Goal: Information Seeking & Learning: Learn about a topic

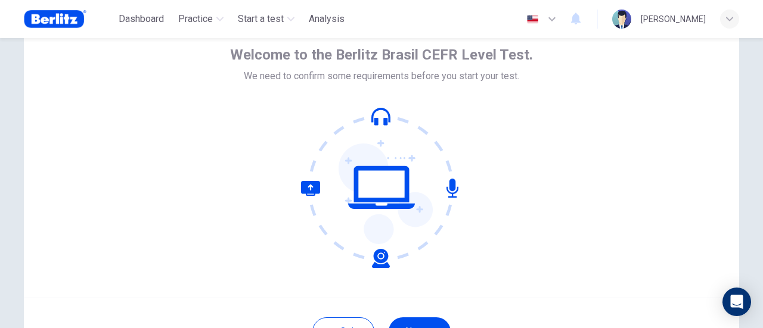
scroll to position [168, 0]
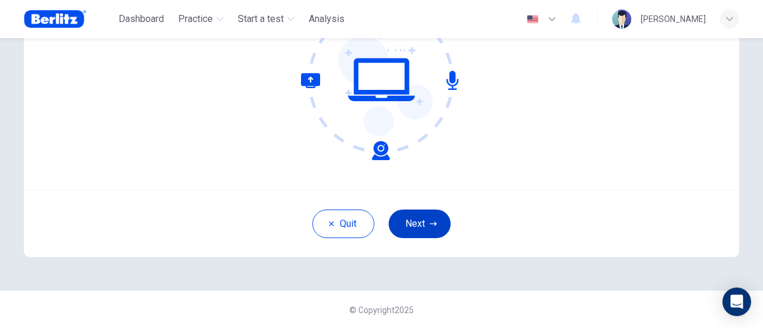
click at [430, 221] on icon "button" at bounding box center [433, 224] width 7 height 7
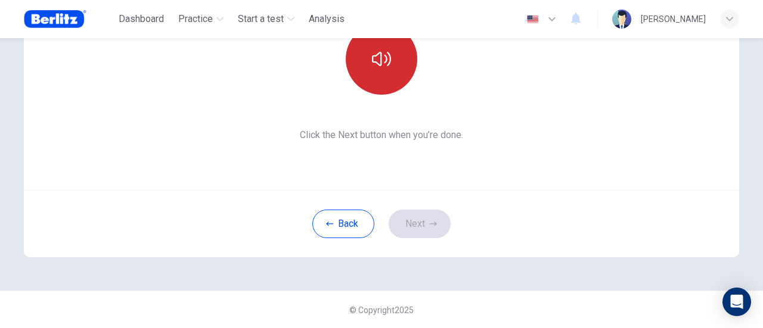
click at [393, 54] on button "button" at bounding box center [382, 59] width 72 height 72
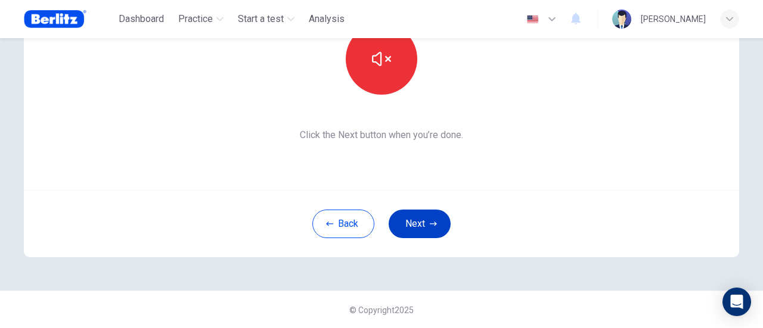
click at [439, 222] on button "Next" at bounding box center [420, 224] width 62 height 29
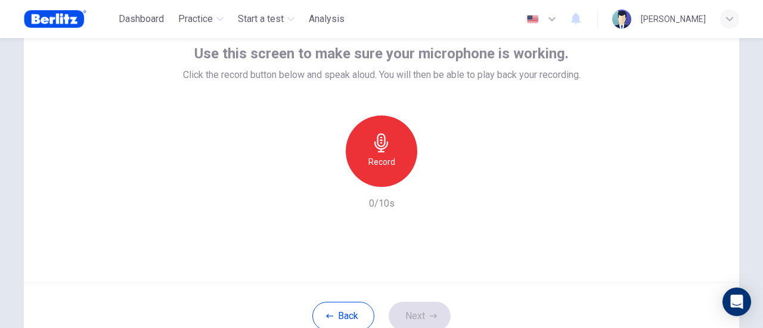
scroll to position [48, 0]
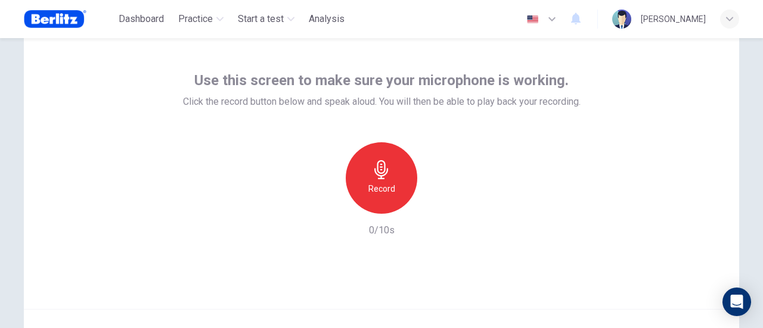
click at [385, 176] on icon "button" at bounding box center [381, 169] width 19 height 19
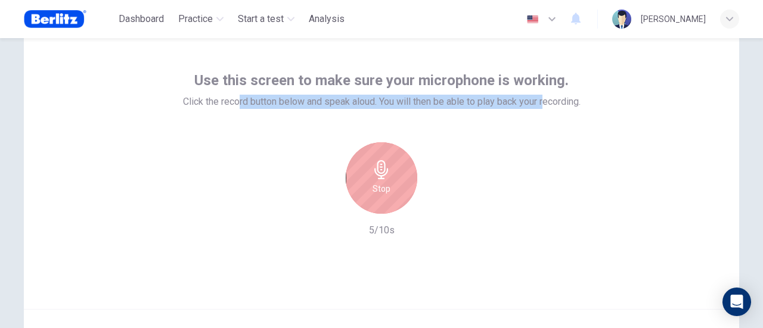
drag, startPoint x: 544, startPoint y: 104, endPoint x: 224, endPoint y: 98, distance: 319.6
click at [234, 97] on span "Click the record button below and speak aloud. You will then be able to play ba…" at bounding box center [382, 102] width 398 height 14
drag, startPoint x: 185, startPoint y: 100, endPoint x: 543, endPoint y: 105, distance: 358.3
click at [532, 106] on span "Click the record button below and speak aloud. You will then be able to play ba…" at bounding box center [382, 102] width 398 height 14
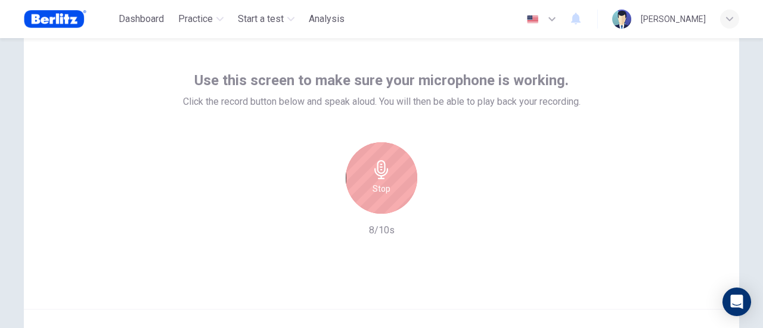
click at [559, 103] on span "Click the record button below and speak aloud. You will then be able to play ba…" at bounding box center [382, 102] width 398 height 14
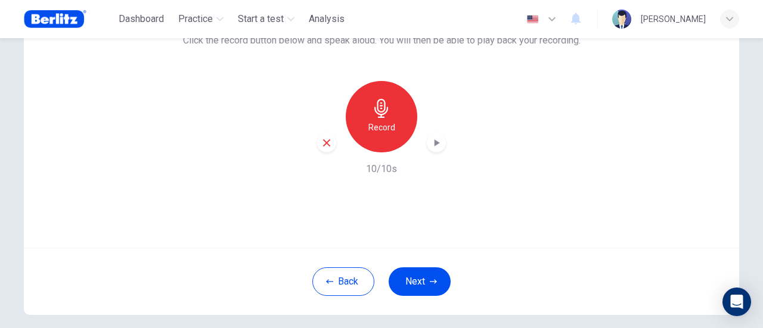
scroll to position [168, 0]
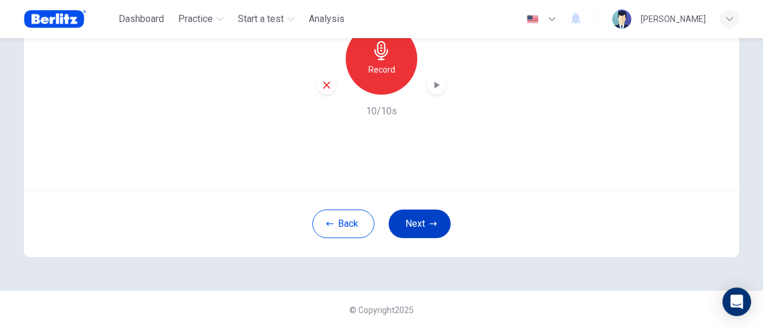
click at [430, 222] on icon "button" at bounding box center [433, 224] width 7 height 7
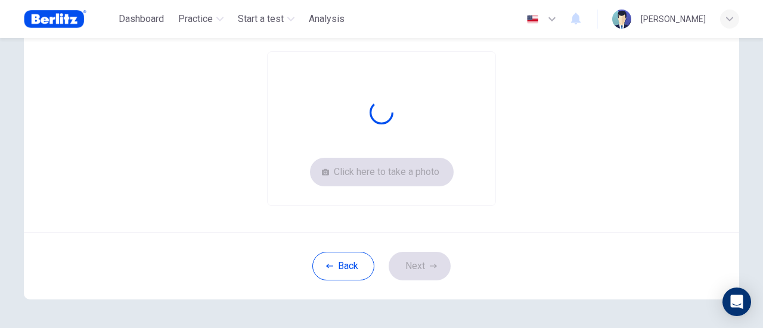
scroll to position [108, 0]
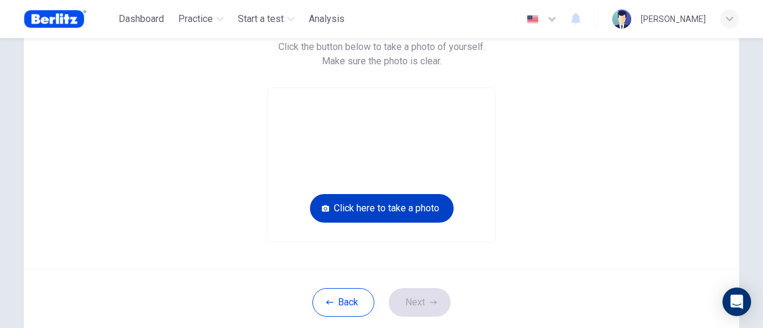
click at [402, 210] on button "Click here to take a photo" at bounding box center [382, 208] width 144 height 29
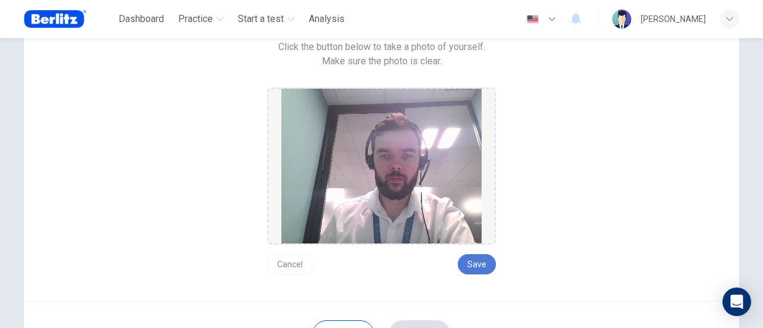
click at [467, 268] on button "Save" at bounding box center [477, 265] width 38 height 20
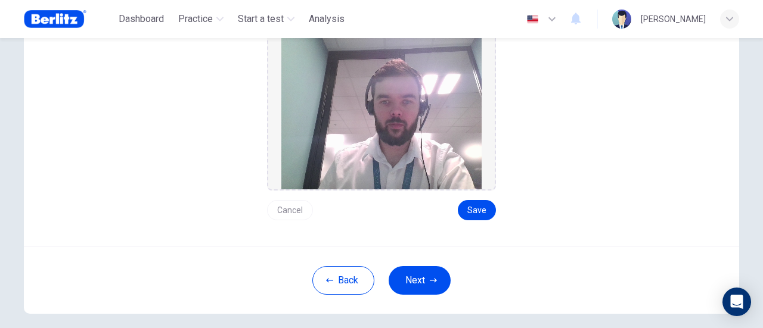
scroll to position [218, 0]
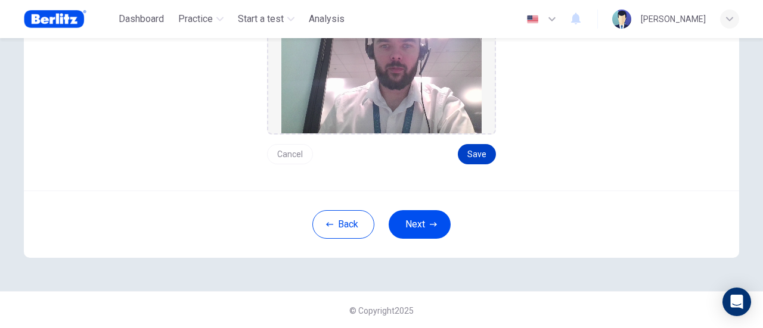
click at [477, 150] on button "Save" at bounding box center [477, 154] width 38 height 20
click at [286, 148] on button "Cancel" at bounding box center [290, 154] width 46 height 20
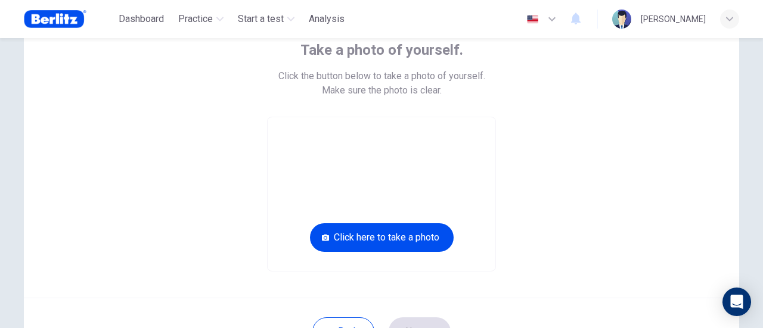
scroll to position [67, 0]
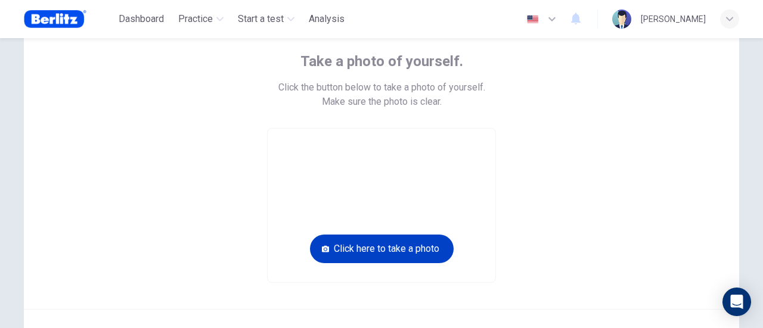
click at [387, 246] on button "Click here to take a photo" at bounding box center [382, 249] width 144 height 29
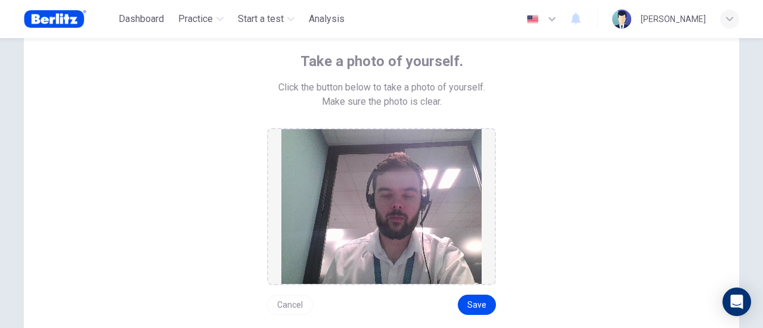
click at [294, 306] on button "Cancel" at bounding box center [290, 305] width 46 height 20
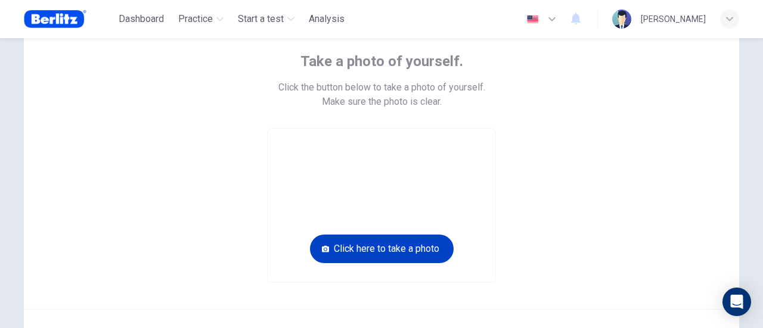
click at [401, 246] on button "Click here to take a photo" at bounding box center [382, 249] width 144 height 29
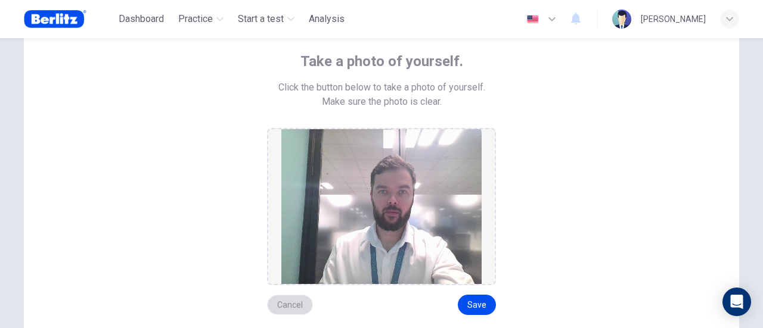
click at [284, 302] on button "Cancel" at bounding box center [290, 305] width 46 height 20
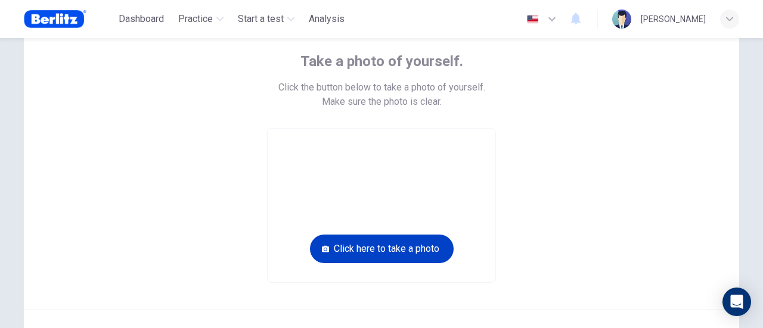
click at [368, 249] on button "Click here to take a photo" at bounding box center [382, 249] width 144 height 29
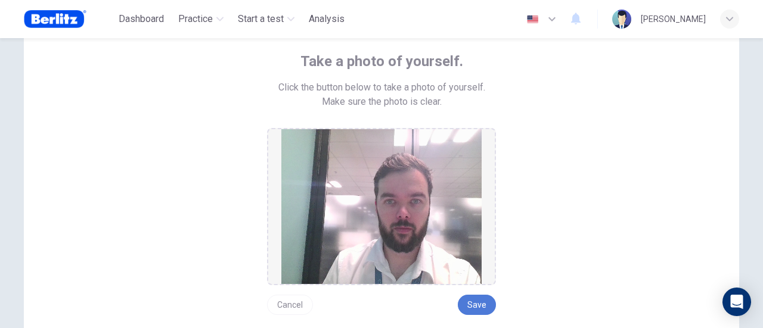
click at [484, 302] on button "Save" at bounding box center [477, 305] width 38 height 20
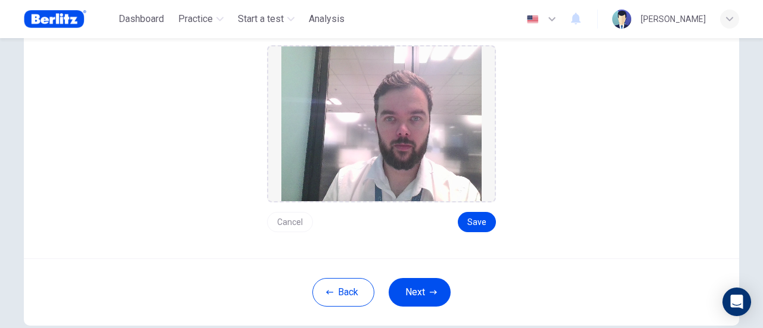
scroll to position [187, 0]
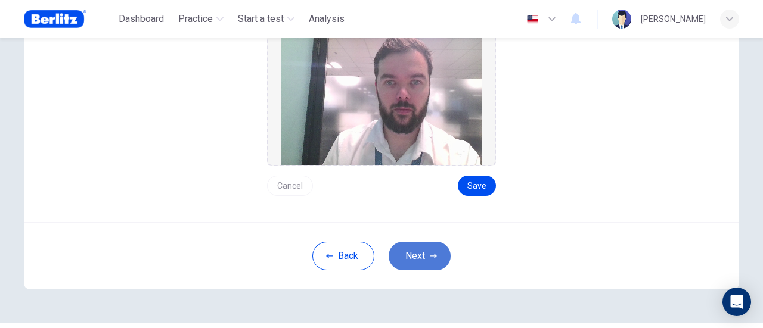
click at [418, 246] on button "Next" at bounding box center [420, 256] width 62 height 29
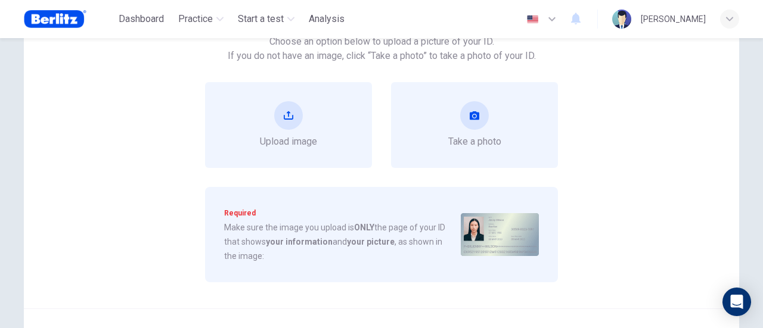
scroll to position [67, 0]
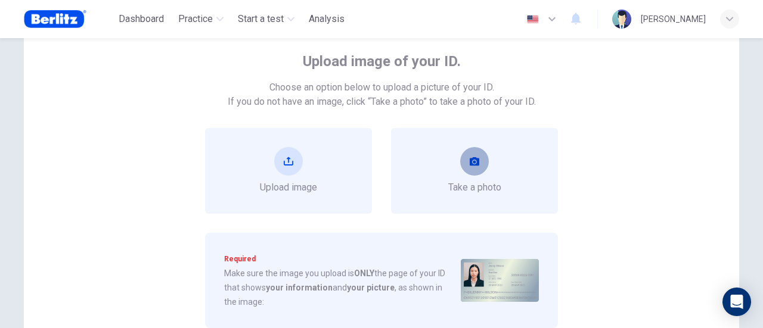
click at [460, 164] on button "take photo" at bounding box center [474, 161] width 29 height 29
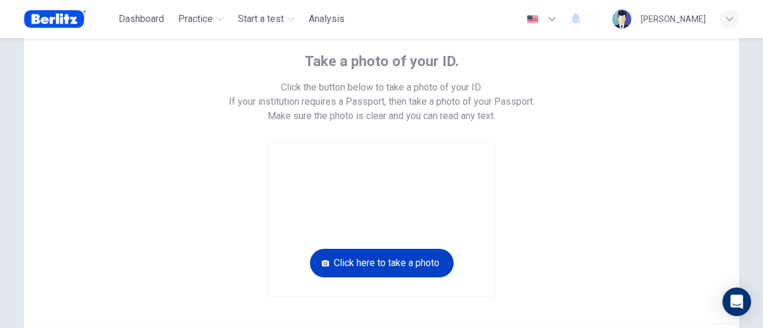
click at [403, 272] on button "Click here to take a photo" at bounding box center [382, 263] width 144 height 29
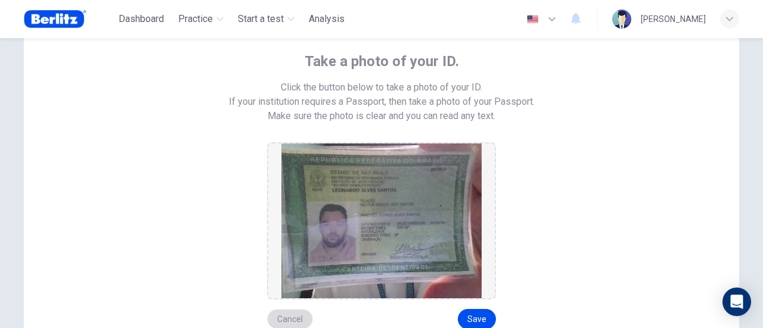
click at [300, 314] on button "Cancel" at bounding box center [290, 319] width 46 height 20
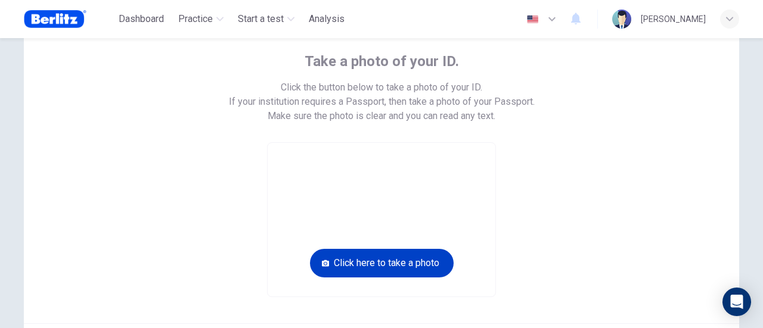
click at [382, 264] on button "Click here to take a photo" at bounding box center [382, 263] width 144 height 29
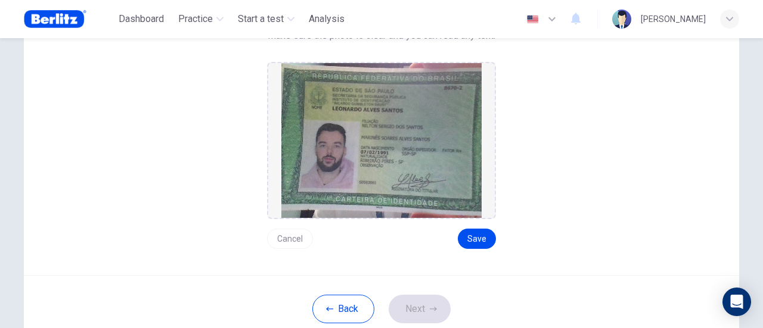
scroll to position [232, 0]
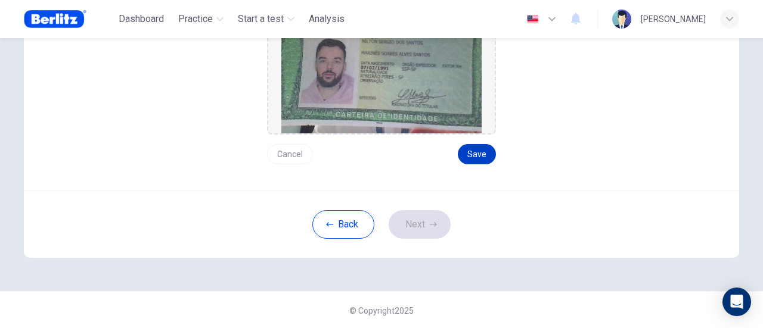
click at [470, 152] on button "Save" at bounding box center [477, 154] width 38 height 20
click at [435, 222] on button "Next" at bounding box center [420, 224] width 62 height 29
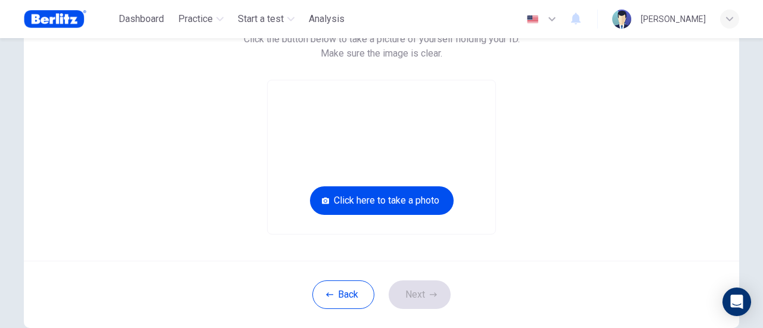
scroll to position [8, 0]
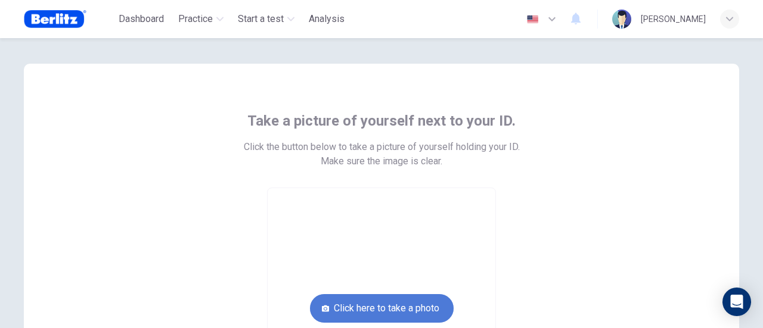
click at [382, 303] on button "Click here to take a photo" at bounding box center [382, 308] width 144 height 29
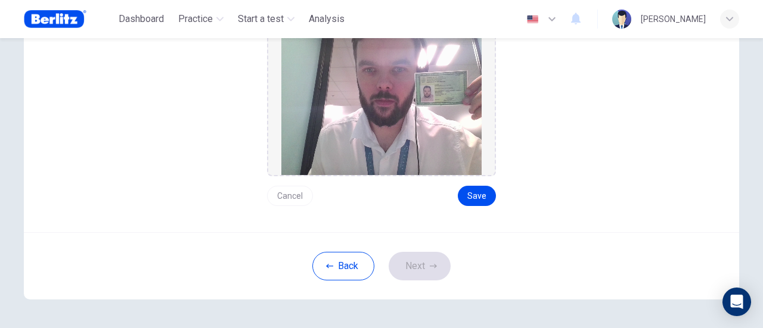
scroll to position [187, 0]
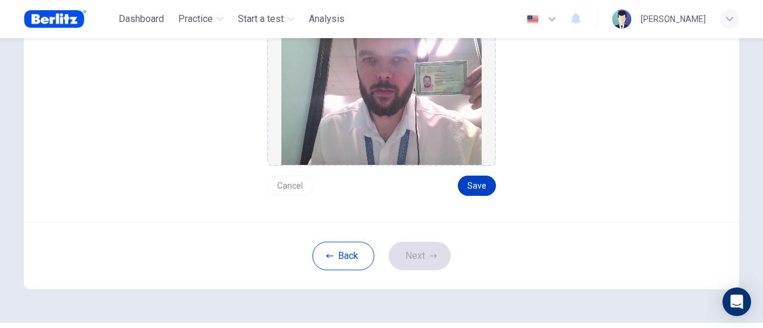
click at [476, 189] on button "Save" at bounding box center [477, 186] width 38 height 20
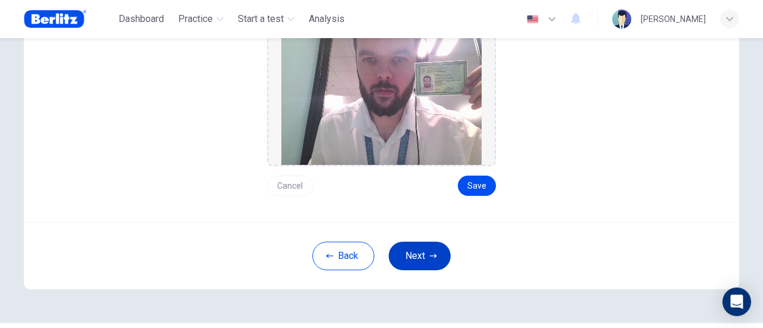
click at [434, 247] on button "Next" at bounding box center [420, 256] width 62 height 29
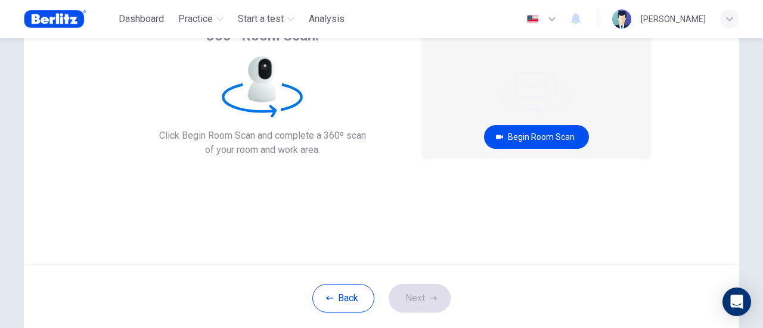
scroll to position [48, 0]
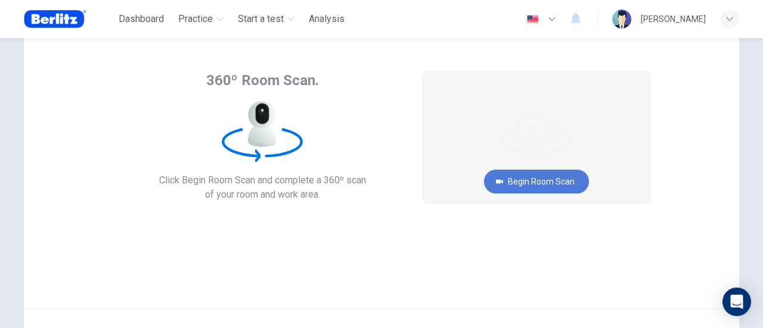
click at [550, 183] on button "Begin Room Scan" at bounding box center [536, 182] width 105 height 24
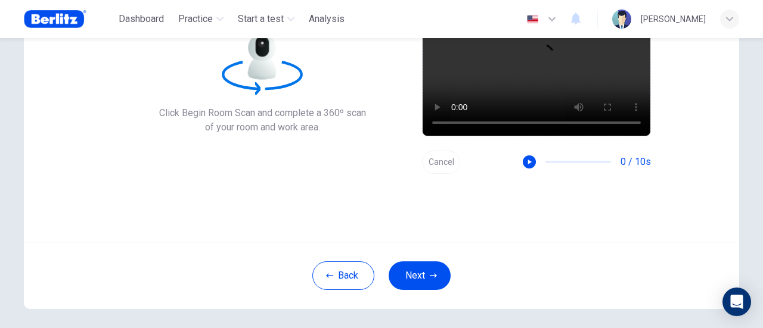
scroll to position [168, 0]
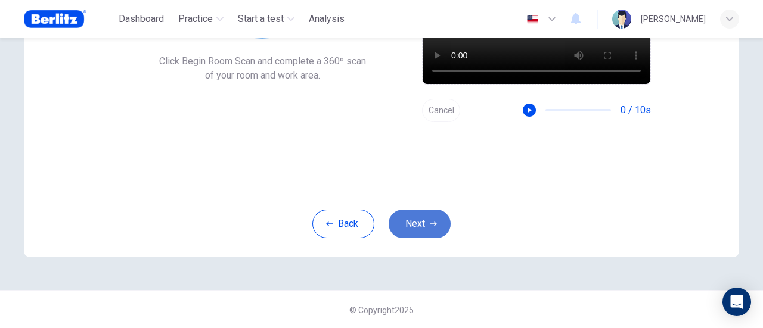
click at [420, 231] on button "Next" at bounding box center [420, 224] width 62 height 29
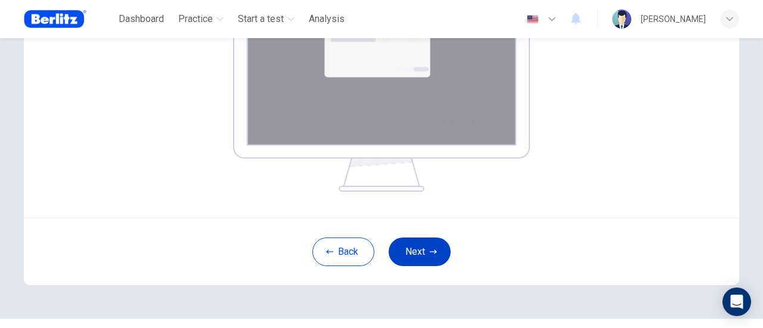
scroll to position [290, 0]
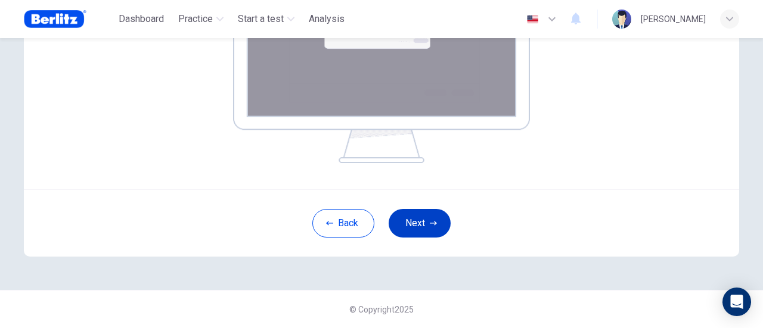
click at [416, 220] on button "Next" at bounding box center [420, 223] width 62 height 29
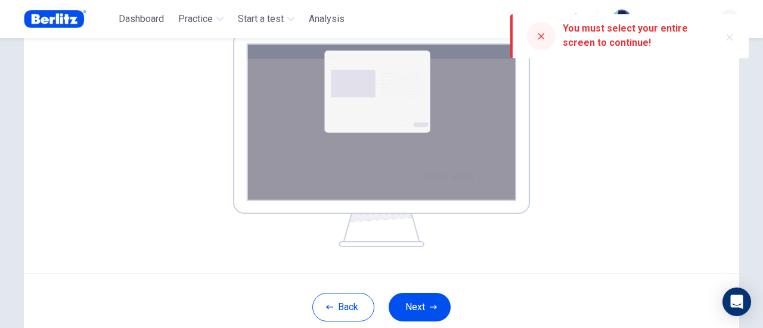
scroll to position [231, 0]
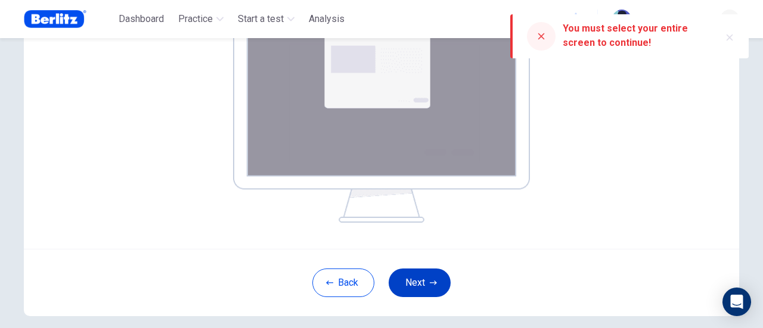
click at [414, 283] on button "Next" at bounding box center [420, 283] width 62 height 29
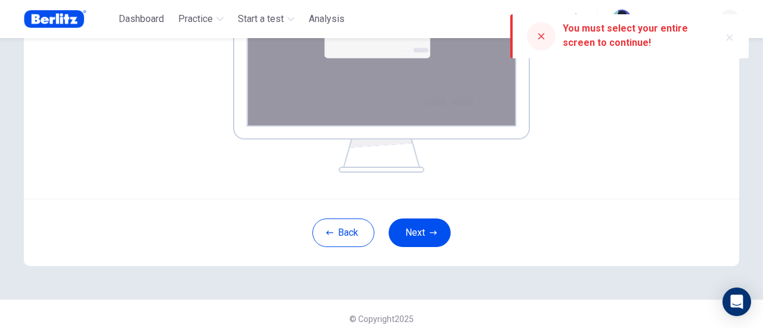
scroll to position [290, 0]
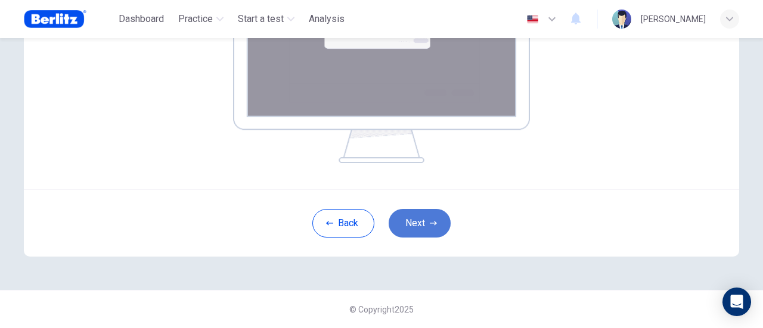
click at [420, 219] on button "Next" at bounding box center [420, 223] width 62 height 29
click at [435, 231] on button "Next" at bounding box center [420, 223] width 62 height 29
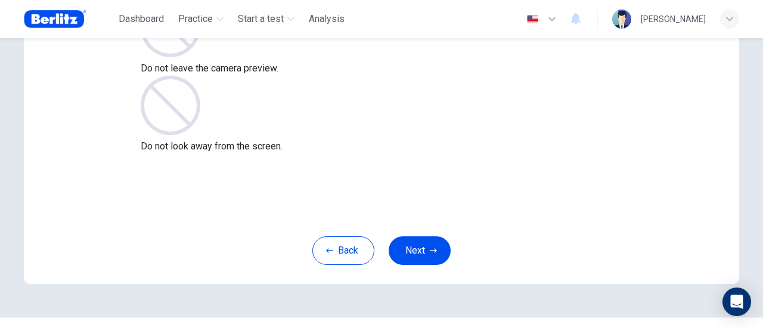
scroll to position [168, 0]
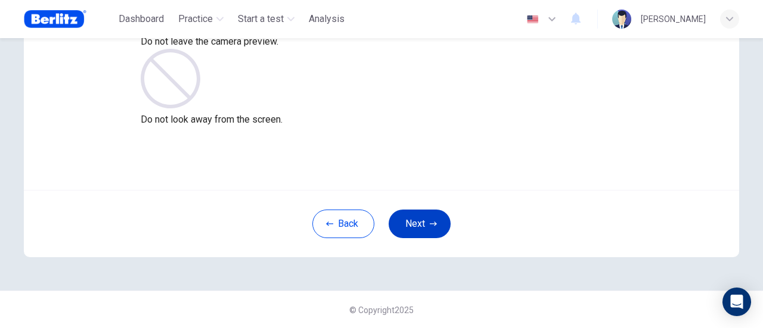
click at [417, 227] on button "Next" at bounding box center [420, 224] width 62 height 29
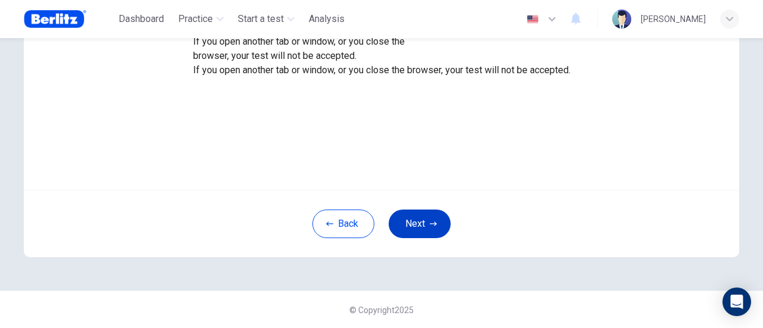
click at [421, 219] on button "Next" at bounding box center [420, 224] width 62 height 29
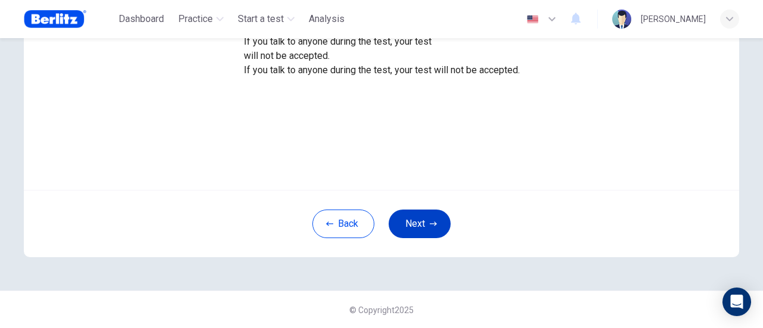
click at [413, 215] on button "Next" at bounding box center [420, 224] width 62 height 29
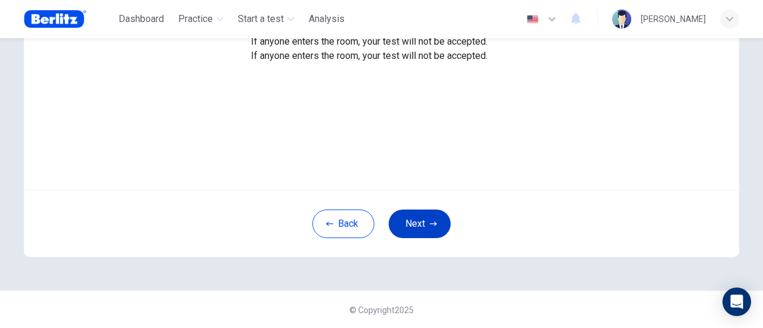
click at [420, 213] on button "Next" at bounding box center [420, 224] width 62 height 29
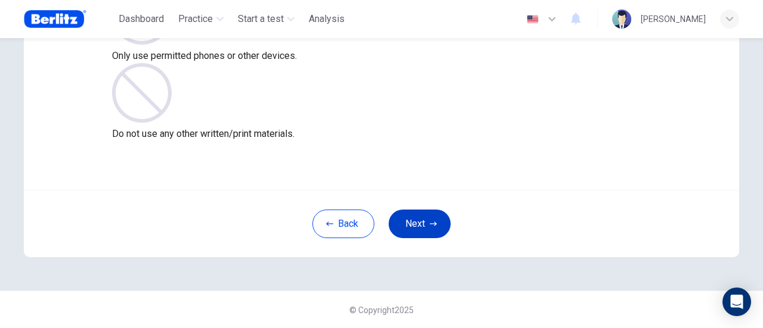
click at [424, 216] on button "Next" at bounding box center [420, 224] width 62 height 29
click at [423, 219] on button "Next" at bounding box center [420, 224] width 62 height 29
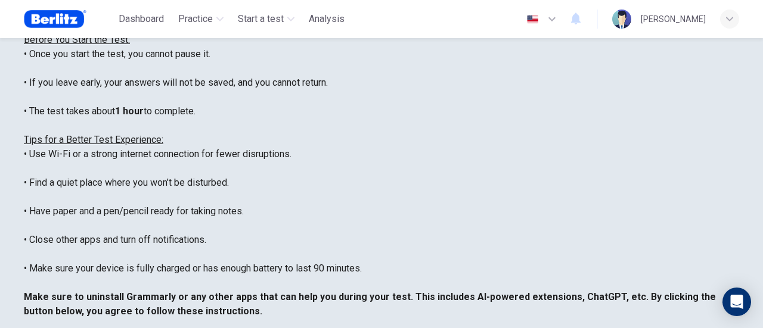
scroll to position [113, 0]
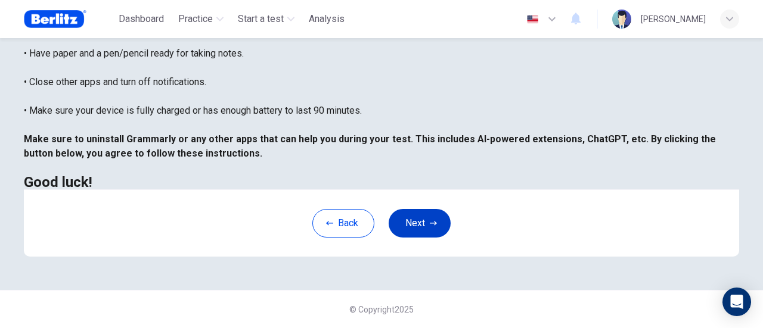
click at [430, 226] on icon "button" at bounding box center [433, 223] width 7 height 7
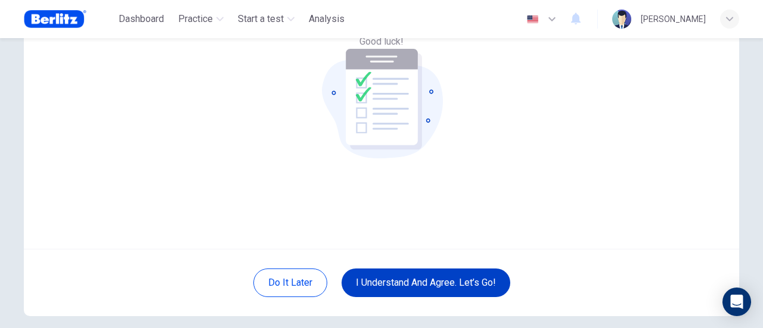
scroll to position [168, 0]
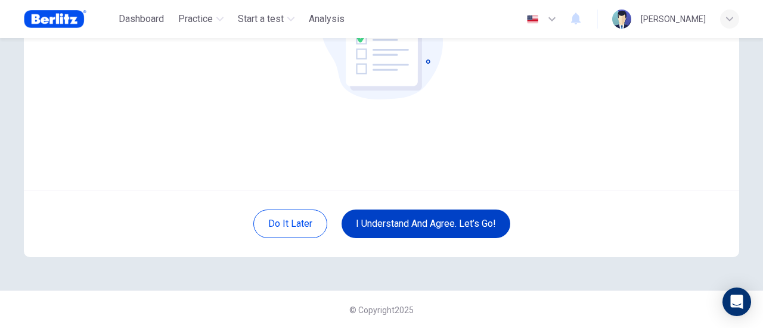
click at [448, 230] on button "I understand and agree. Let’s go!" at bounding box center [426, 224] width 169 height 29
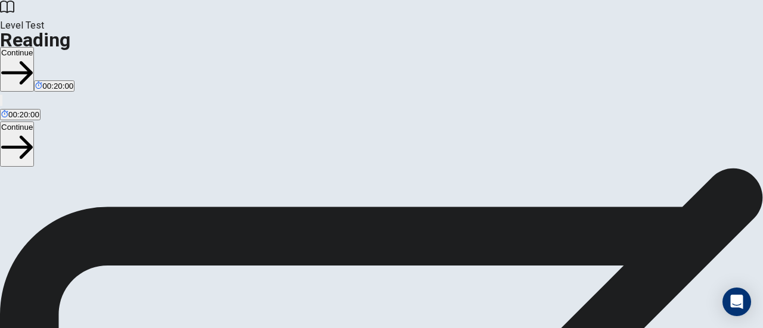
scroll to position [119, 0]
click at [34, 47] on button "Continue" at bounding box center [17, 69] width 34 height 45
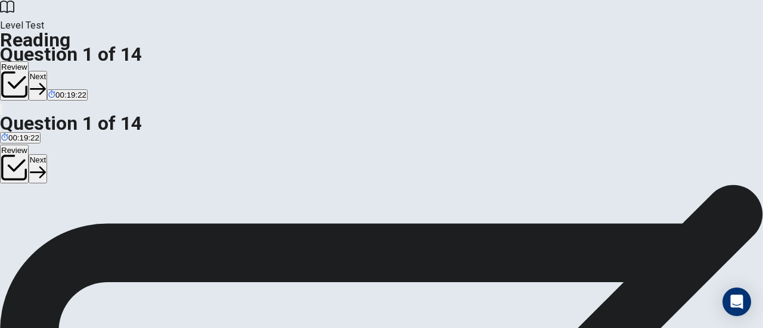
scroll to position [60, 0]
click at [47, 71] on button "Next" at bounding box center [38, 85] width 18 height 29
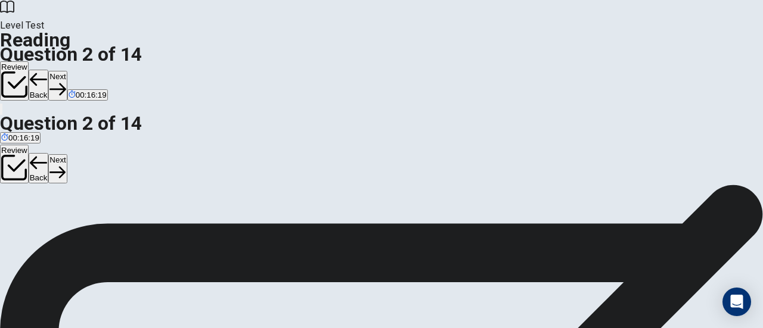
click at [67, 71] on button "Next" at bounding box center [57, 85] width 18 height 29
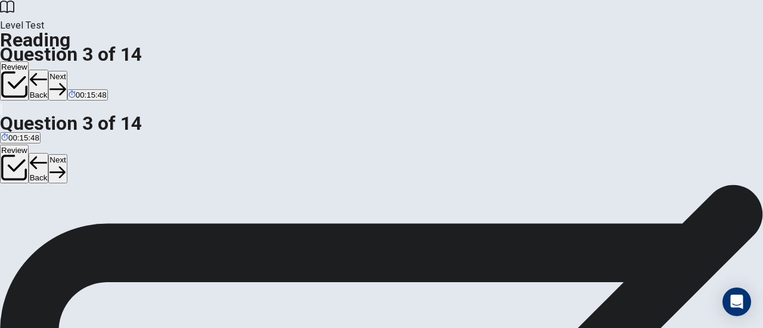
scroll to position [179, 0]
click at [67, 71] on button "Next" at bounding box center [57, 85] width 18 height 29
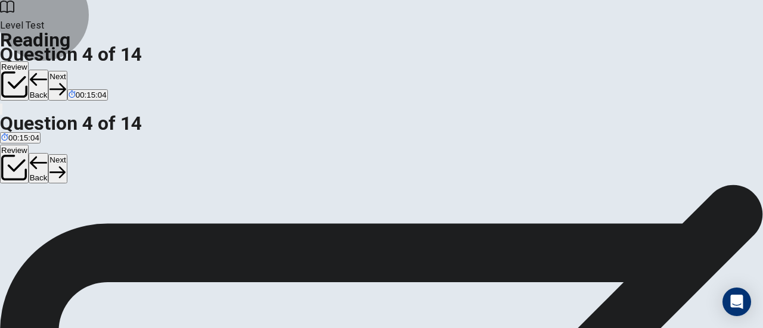
click at [67, 71] on button "Next" at bounding box center [57, 85] width 18 height 29
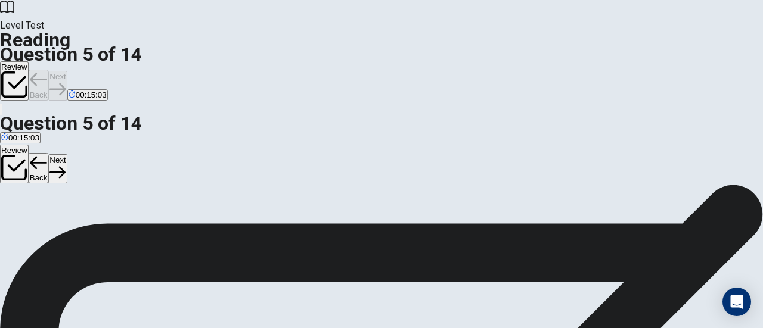
scroll to position [60, 0]
click at [49, 70] on button "Back" at bounding box center [39, 85] width 20 height 31
click at [67, 71] on button "Next" at bounding box center [57, 85] width 18 height 29
drag, startPoint x: 48, startPoint y: 60, endPoint x: 182, endPoint y: 63, distance: 134.7
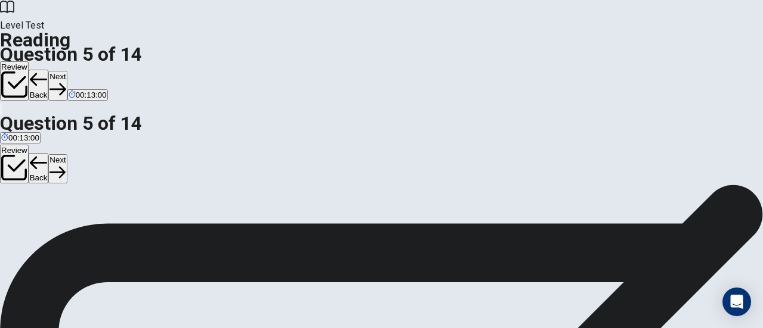
click at [67, 71] on button "Next" at bounding box center [57, 85] width 18 height 29
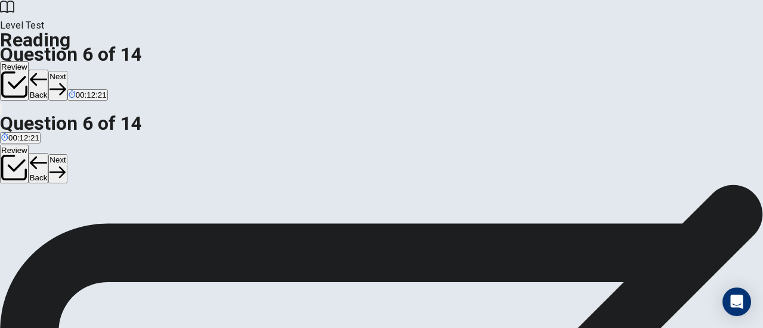
click at [67, 71] on button "Next" at bounding box center [57, 85] width 18 height 29
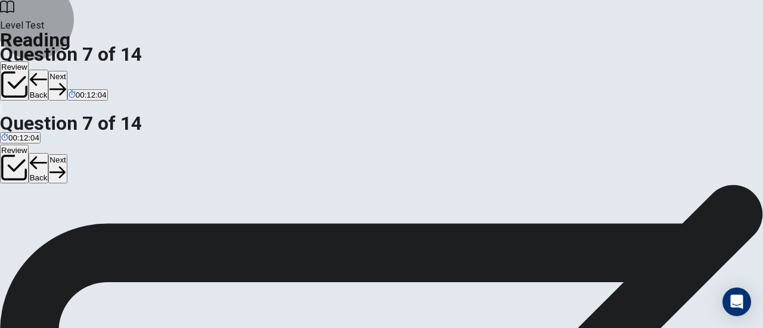
click at [67, 71] on button "Next" at bounding box center [57, 85] width 18 height 29
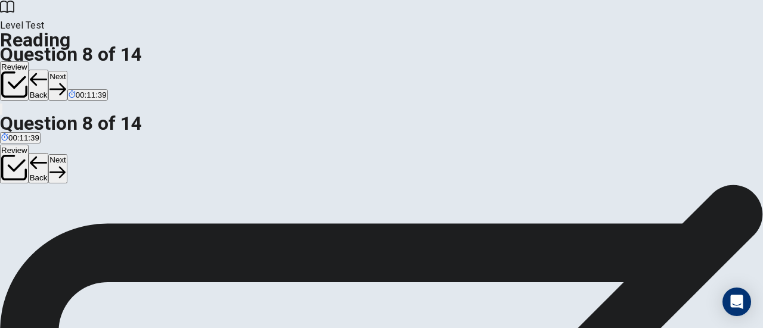
scroll to position [91, 0]
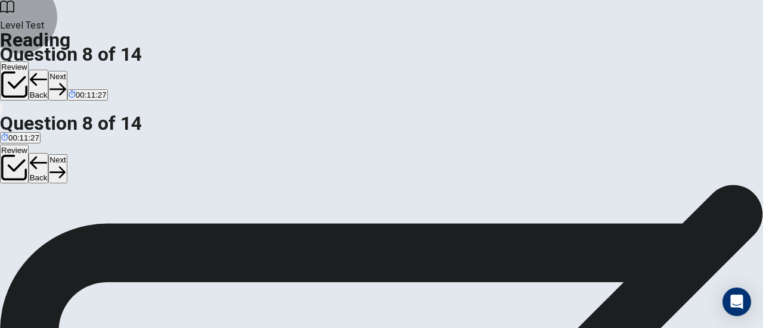
click at [67, 71] on button "Next" at bounding box center [57, 85] width 18 height 29
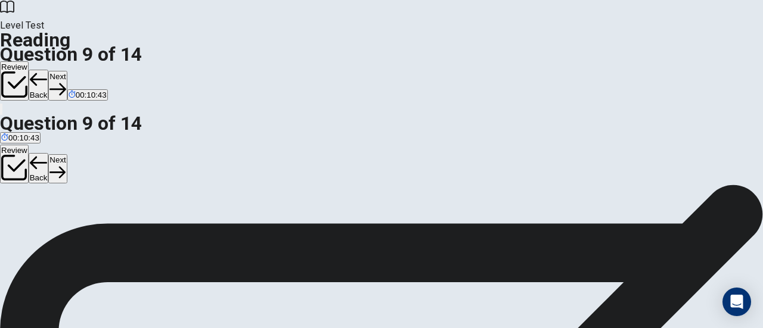
scroll to position [91, 0]
click at [67, 71] on button "Next" at bounding box center [57, 85] width 18 height 29
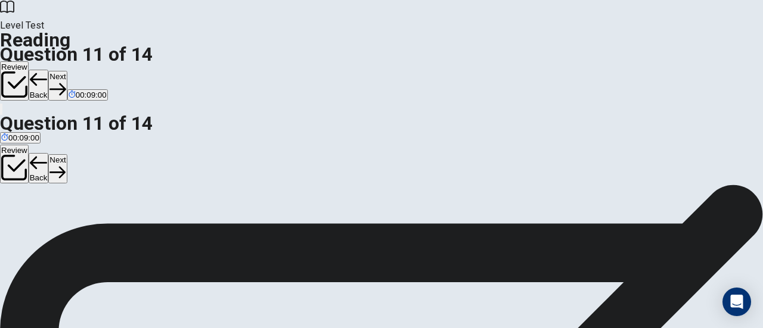
click at [67, 71] on button "Next" at bounding box center [57, 85] width 18 height 29
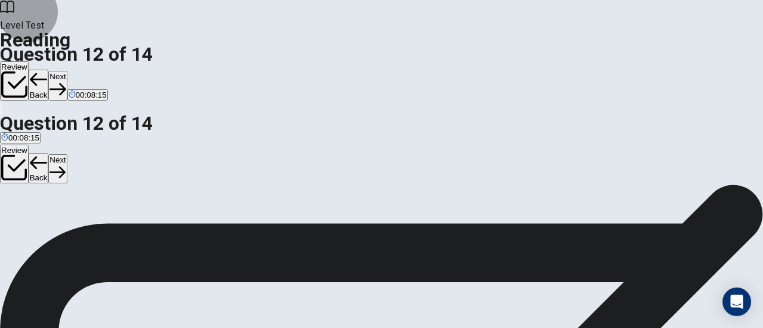
click at [67, 71] on button "Next" at bounding box center [57, 85] width 18 height 29
drag, startPoint x: 80, startPoint y: 120, endPoint x: 164, endPoint y: 123, distance: 84.1
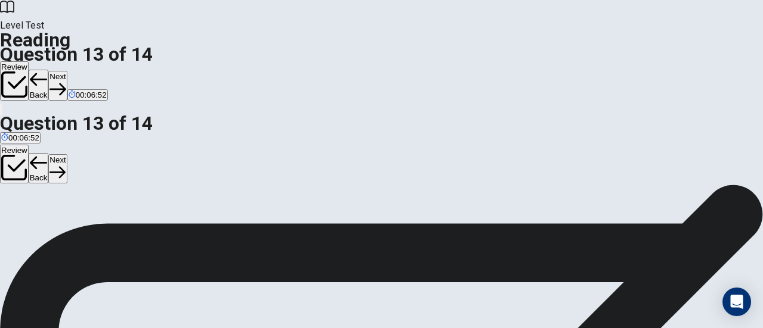
scroll to position [119, 0]
click at [67, 71] on button "Next" at bounding box center [57, 85] width 18 height 29
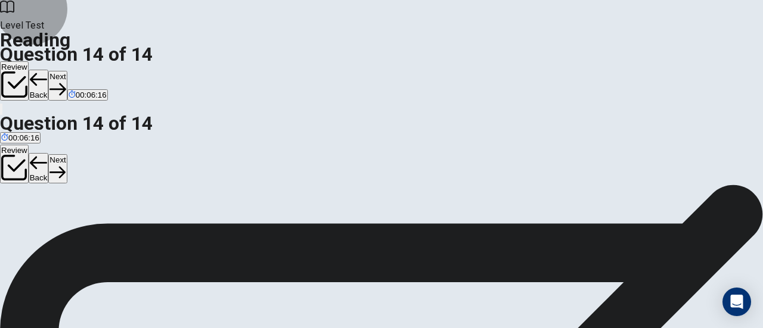
click at [49, 70] on button "Back" at bounding box center [39, 85] width 20 height 31
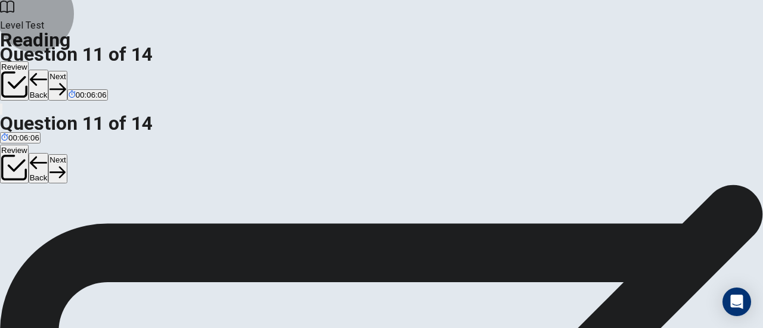
click at [66, 81] on icon "button" at bounding box center [57, 89] width 16 height 16
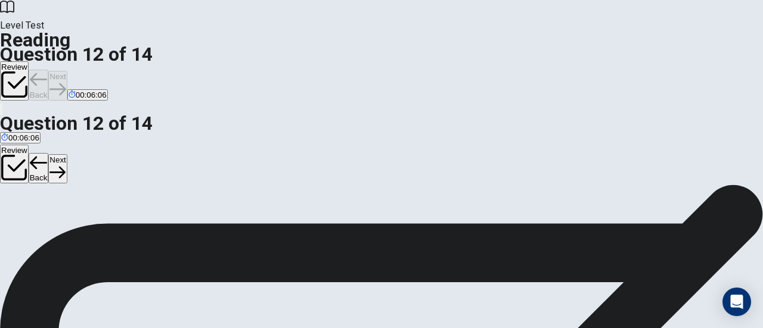
click at [593, 61] on div "Review Back Next 00:06:06" at bounding box center [381, 81] width 763 height 41
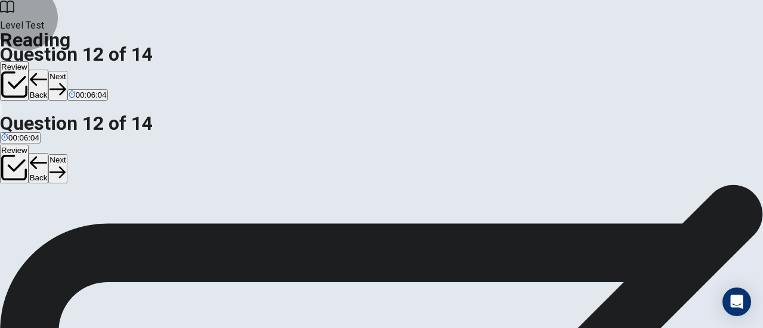
click at [67, 71] on button "Next" at bounding box center [57, 85] width 18 height 29
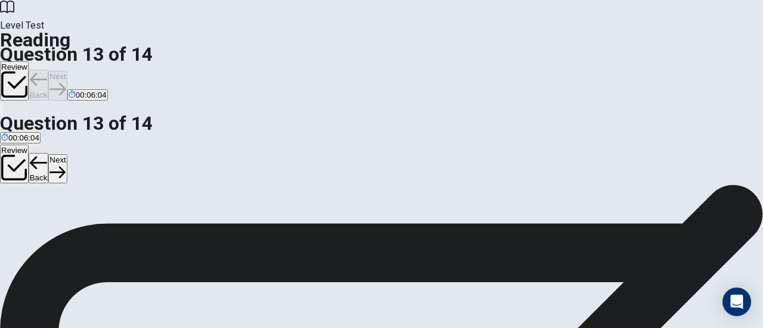
scroll to position [88, 0]
click at [67, 71] on button "Next" at bounding box center [57, 85] width 18 height 29
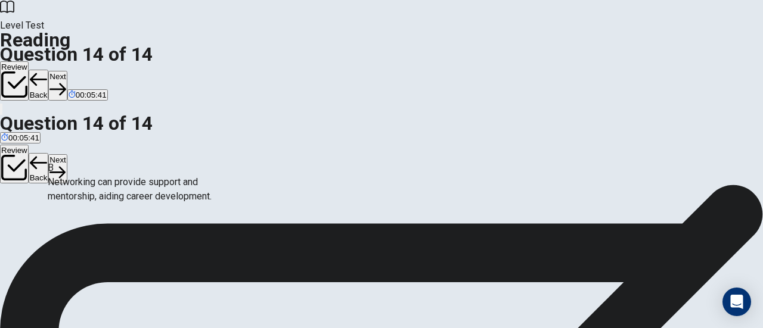
drag, startPoint x: 124, startPoint y: 193, endPoint x: 355, endPoint y: 158, distance: 233.9
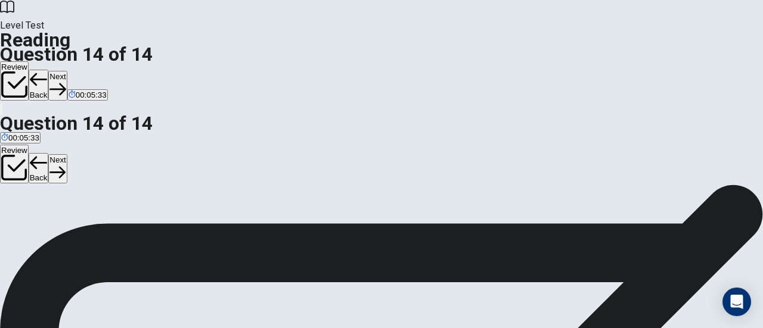
scroll to position [119, 0]
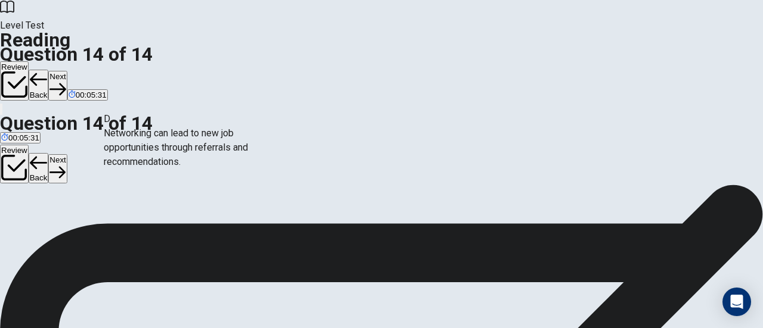
drag, startPoint x: 150, startPoint y: 140, endPoint x: 342, endPoint y: 177, distance: 194.9
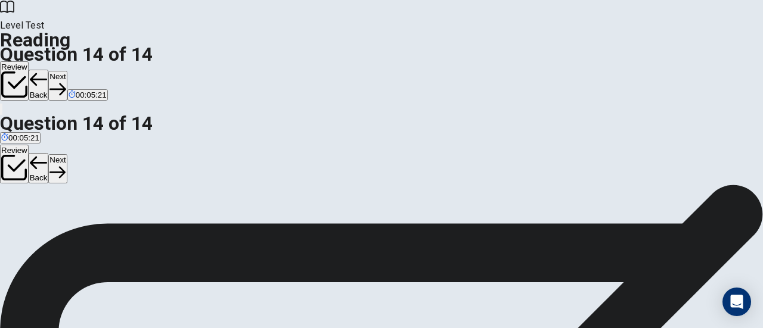
scroll to position [150, 0]
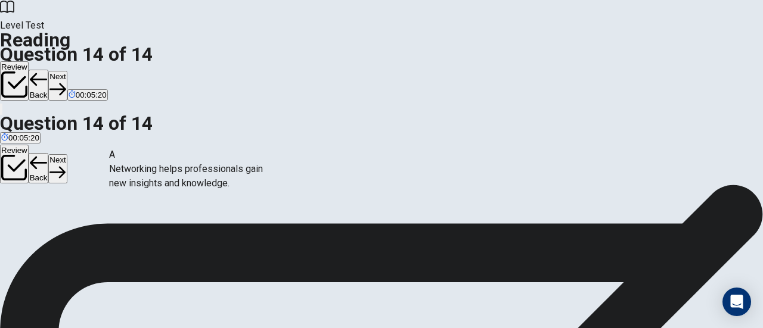
drag, startPoint x: 172, startPoint y: 169, endPoint x: 355, endPoint y: 237, distance: 195.8
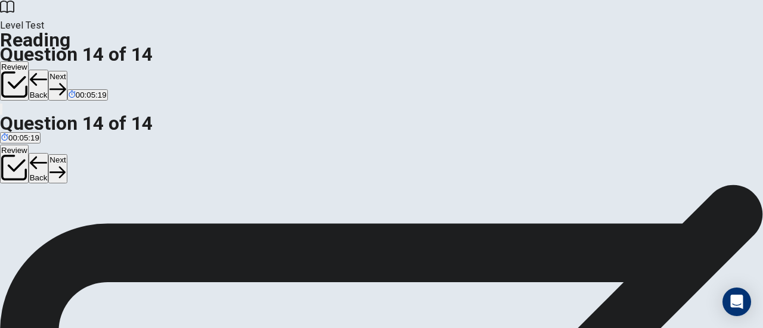
scroll to position [210, 0]
click at [67, 71] on button "Next" at bounding box center [57, 85] width 18 height 29
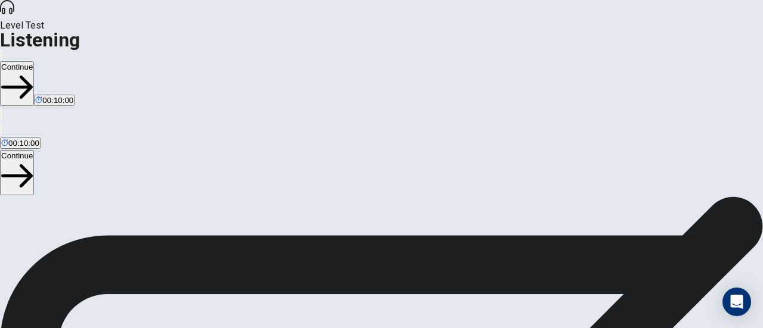
scroll to position [60, 0]
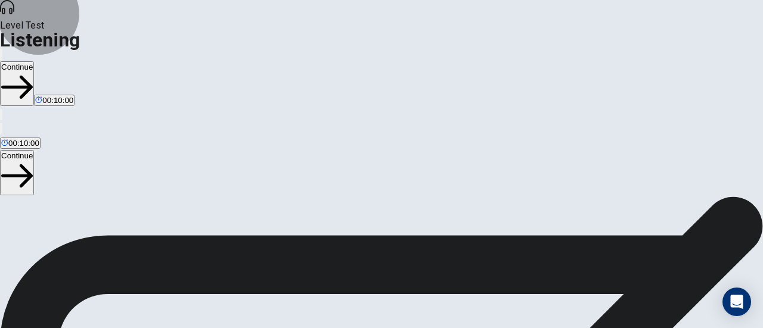
click at [34, 61] on button "Continue" at bounding box center [17, 83] width 34 height 45
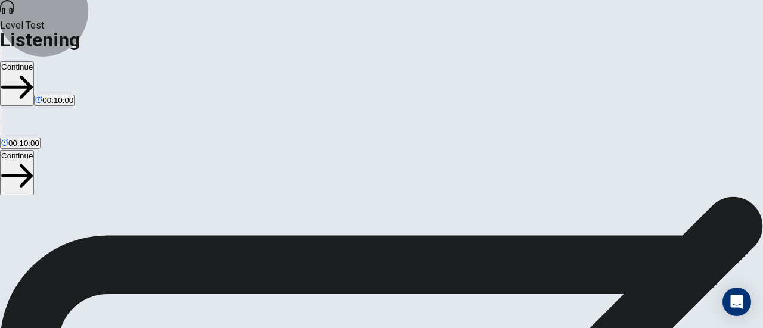
click at [34, 61] on button "Continue" at bounding box center [17, 83] width 34 height 45
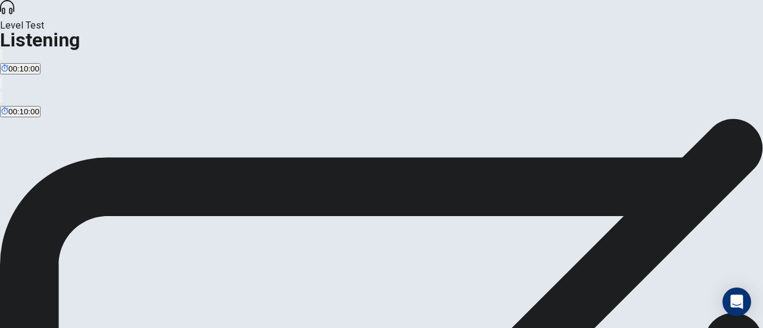
scroll to position [0, 0]
click at [2, 49] on button "button" at bounding box center [1, 54] width 2 height 11
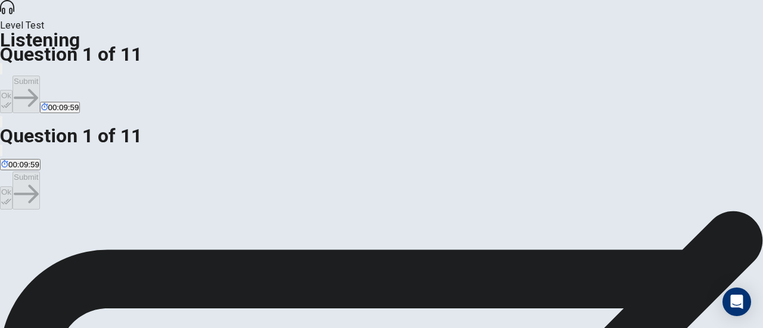
drag, startPoint x: 214, startPoint y: 153, endPoint x: 340, endPoint y: 150, distance: 126.4
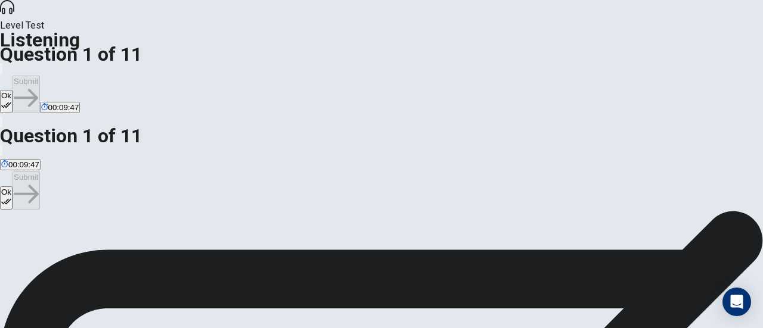
scroll to position [0, 0]
click at [13, 90] on button "Ok" at bounding box center [6, 101] width 13 height 23
click at [39, 76] on button "Submit" at bounding box center [26, 95] width 27 height 38
drag, startPoint x: 219, startPoint y: 150, endPoint x: 292, endPoint y: 151, distance: 72.1
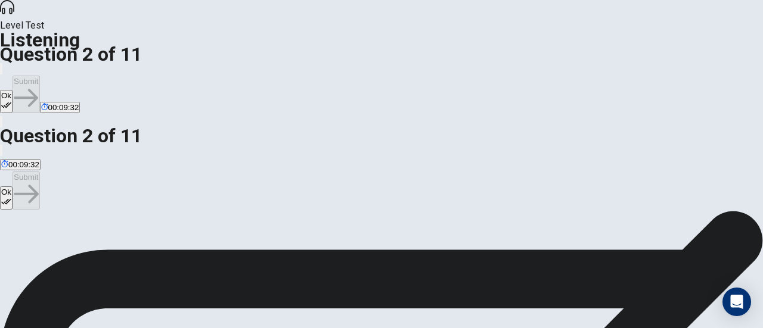
click at [13, 90] on button "Ok" at bounding box center [6, 101] width 13 height 23
click at [39, 76] on button "Submit" at bounding box center [26, 95] width 27 height 38
drag, startPoint x: 206, startPoint y: 150, endPoint x: 301, endPoint y: 147, distance: 94.8
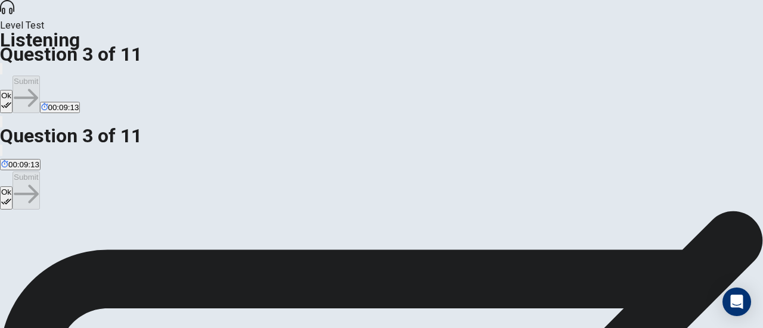
click at [13, 90] on button "Ok" at bounding box center [6, 101] width 13 height 23
click at [39, 76] on button "Submit" at bounding box center [26, 95] width 27 height 38
drag, startPoint x: 222, startPoint y: 91, endPoint x: 358, endPoint y: 91, distance: 135.9
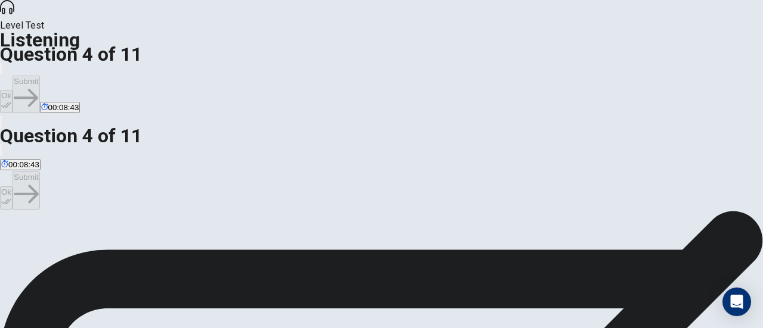
click at [11, 100] on icon "button" at bounding box center [6, 105] width 10 height 10
click at [38, 86] on icon "button" at bounding box center [26, 98] width 24 height 24
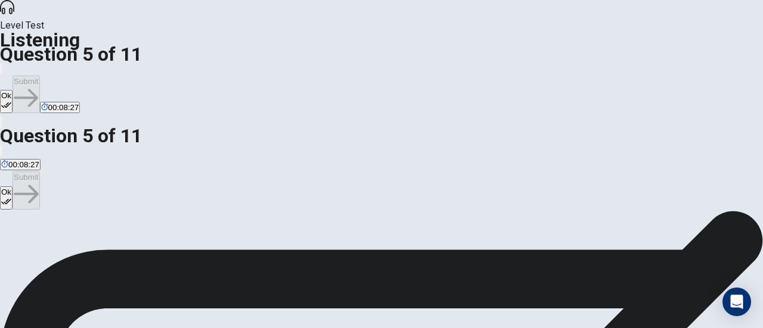
click at [13, 90] on button "Ok" at bounding box center [6, 101] width 13 height 23
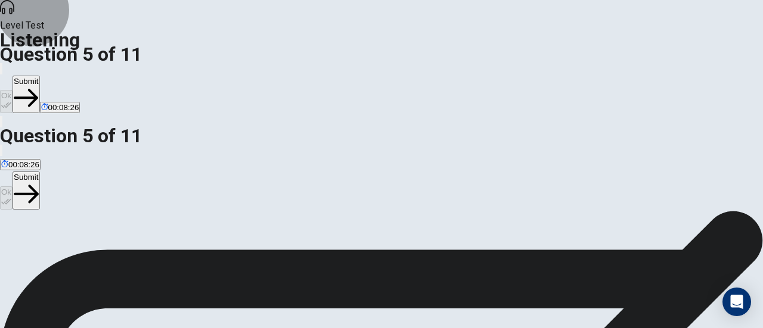
click at [39, 76] on button "Submit" at bounding box center [26, 95] width 27 height 38
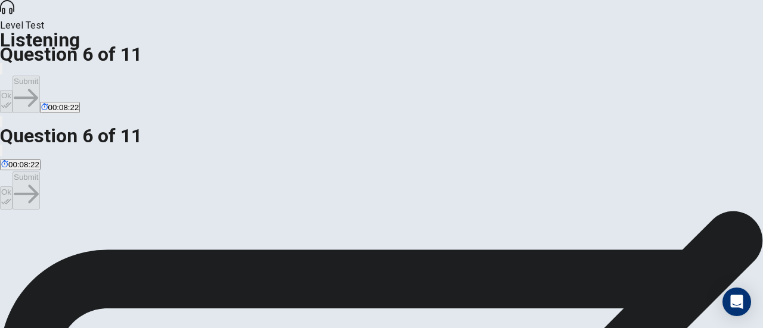
drag, startPoint x: 263, startPoint y: 92, endPoint x: 344, endPoint y: 94, distance: 81.1
drag, startPoint x: 522, startPoint y: 33, endPoint x: 538, endPoint y: 26, distance: 17.1
click at [522, 33] on div "Level Test Listening Question 6 of 11 Ok Submit 00:08:06" at bounding box center [381, 64] width 763 height 129
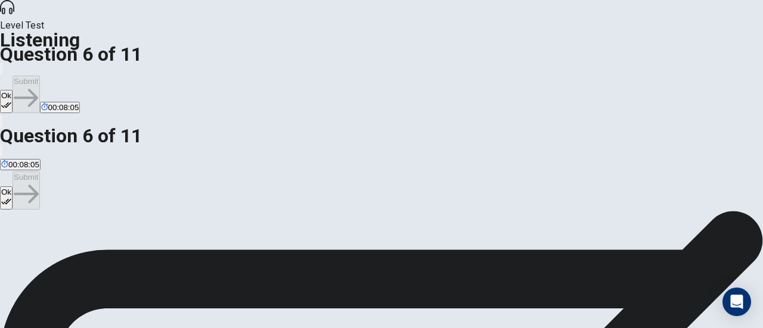
click at [13, 90] on button "Ok" at bounding box center [6, 101] width 13 height 23
click at [38, 86] on icon "button" at bounding box center [26, 98] width 24 height 24
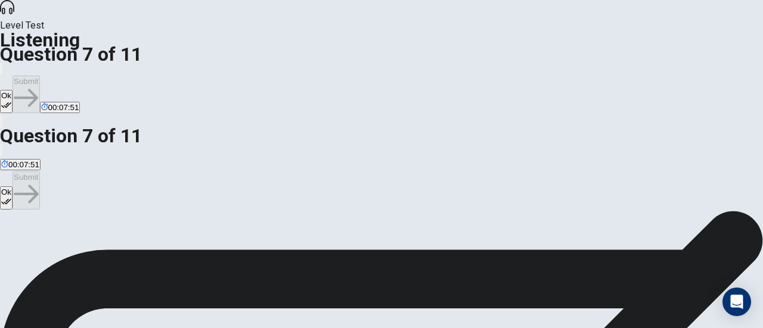
click at [13, 90] on button "Ok" at bounding box center [6, 101] width 13 height 23
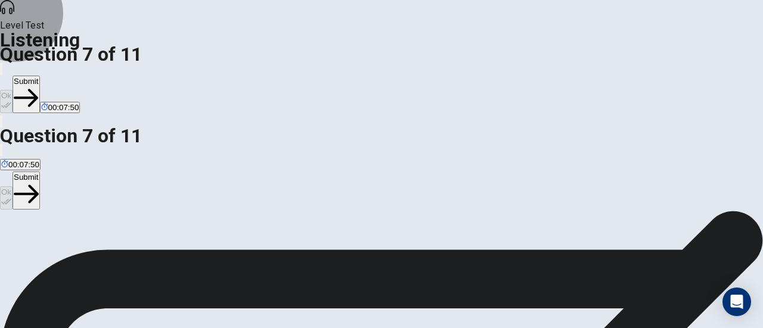
click at [39, 76] on button "Submit" at bounding box center [26, 95] width 27 height 38
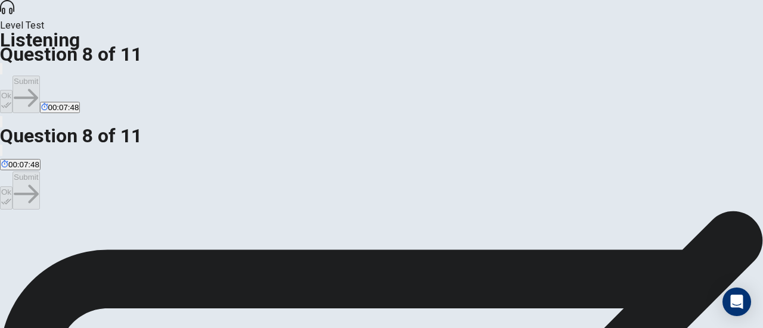
drag, startPoint x: 206, startPoint y: 89, endPoint x: 315, endPoint y: 93, distance: 109.7
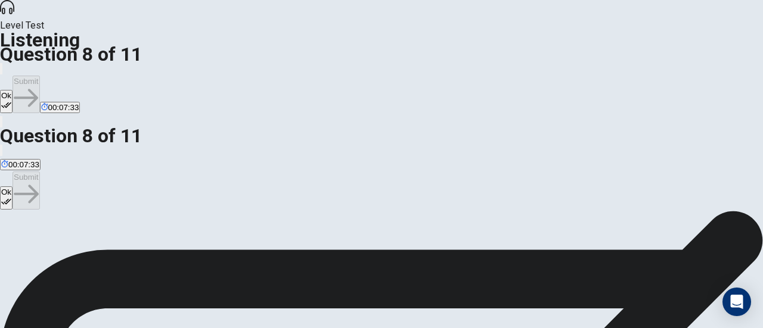
click at [11, 103] on icon "button" at bounding box center [6, 106] width 10 height 6
click at [39, 76] on button "Submit" at bounding box center [26, 95] width 27 height 38
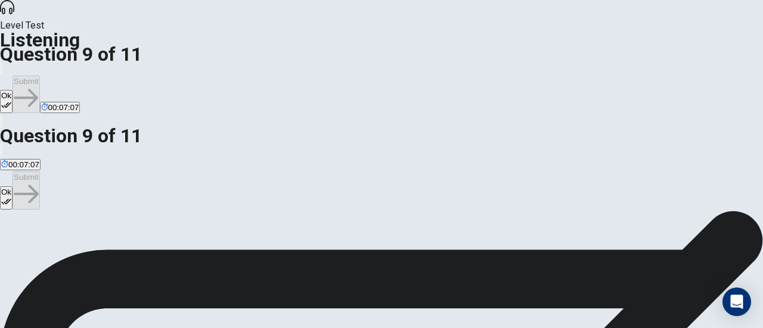
click at [13, 90] on button "Ok" at bounding box center [6, 101] width 13 height 23
click at [39, 76] on button "Submit" at bounding box center [26, 95] width 27 height 38
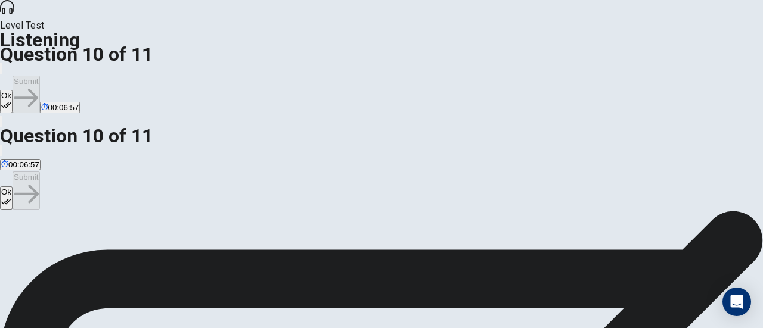
click at [13, 90] on button "Ok" at bounding box center [6, 101] width 13 height 23
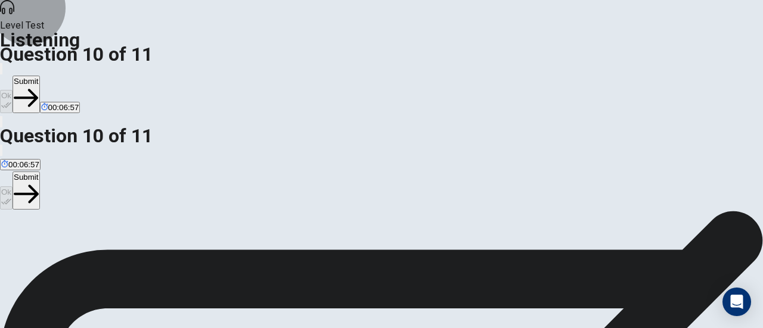
click at [39, 76] on button "Submit" at bounding box center [26, 95] width 27 height 38
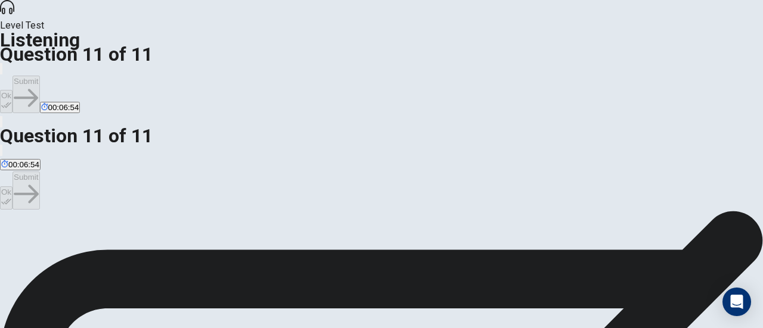
drag, startPoint x: 211, startPoint y: 91, endPoint x: 261, endPoint y: 91, distance: 50.1
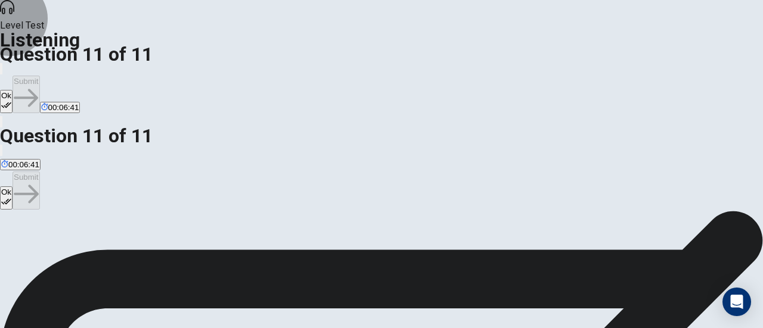
click at [13, 90] on button "Ok" at bounding box center [6, 101] width 13 height 23
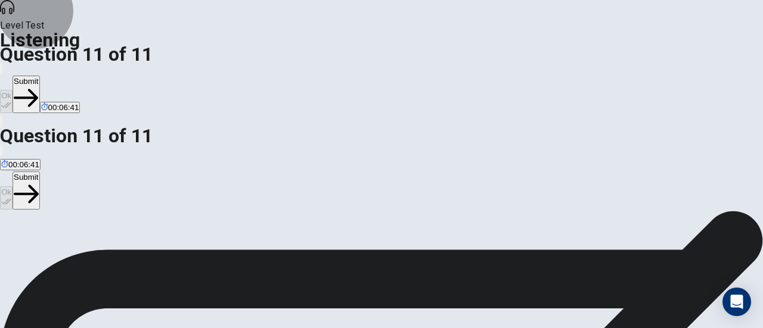
click at [39, 76] on button "Submit" at bounding box center [26, 95] width 27 height 38
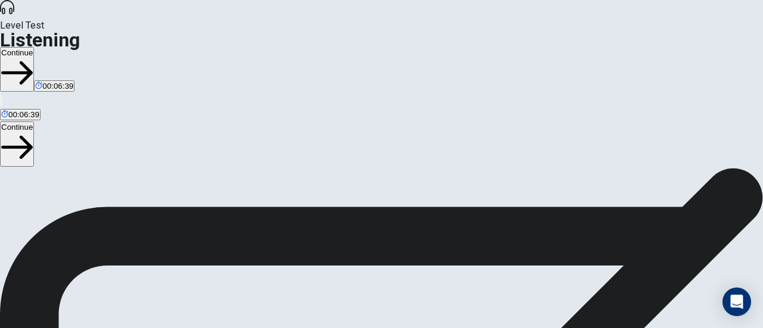
click at [34, 47] on button "Continue" at bounding box center [17, 69] width 34 height 45
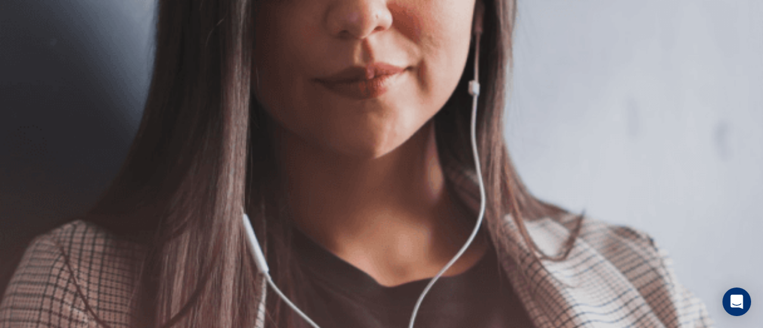
scroll to position [119, 0]
click at [34, 61] on button "Continue" at bounding box center [17, 83] width 34 height 45
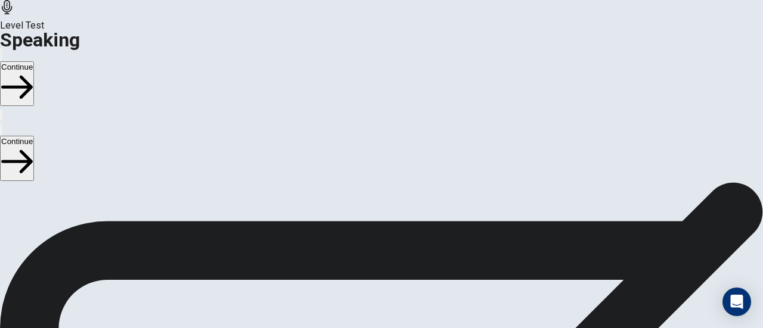
click at [34, 61] on button "Continue" at bounding box center [17, 83] width 34 height 45
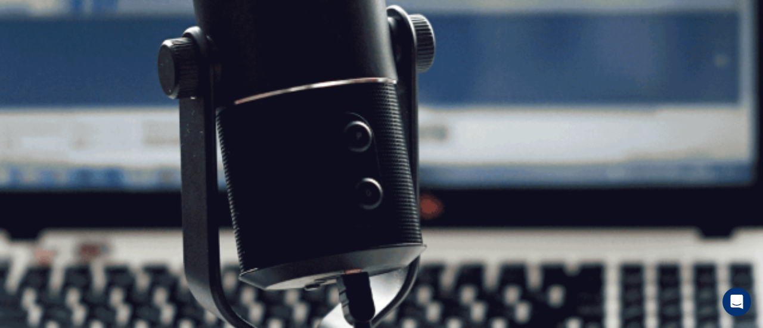
click at [34, 61] on button "Continue" at bounding box center [17, 83] width 34 height 45
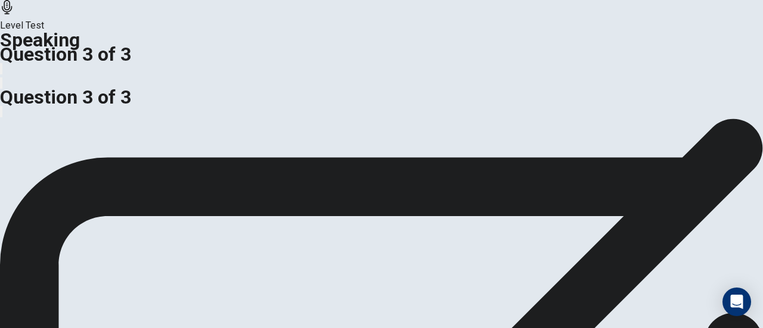
scroll to position [105, 0]
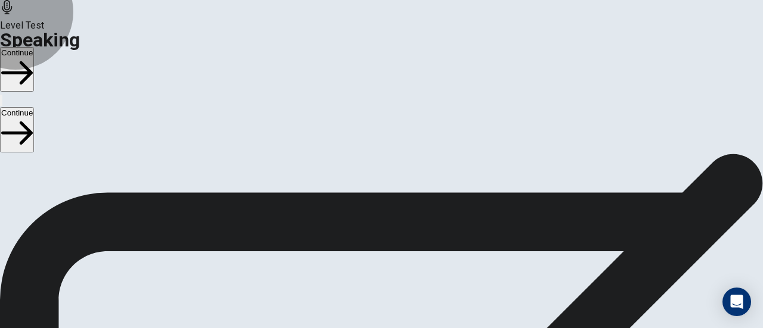
click at [34, 47] on button "Continue" at bounding box center [17, 69] width 34 height 45
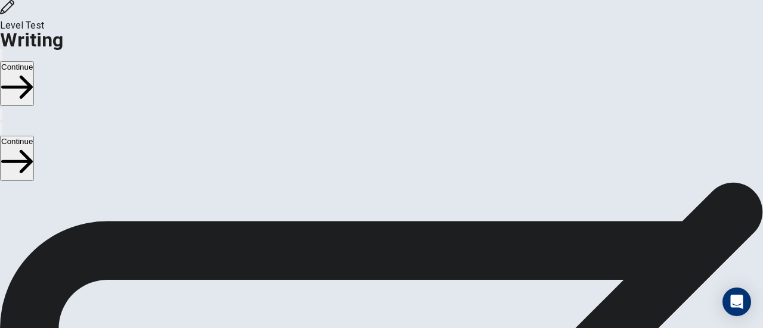
scroll to position [7, 0]
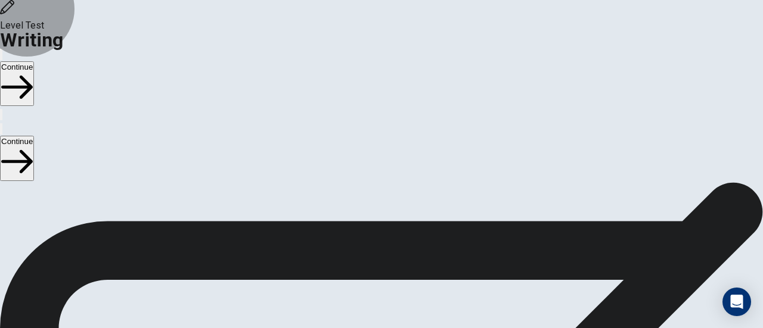
click at [34, 61] on button "Continue" at bounding box center [17, 83] width 34 height 45
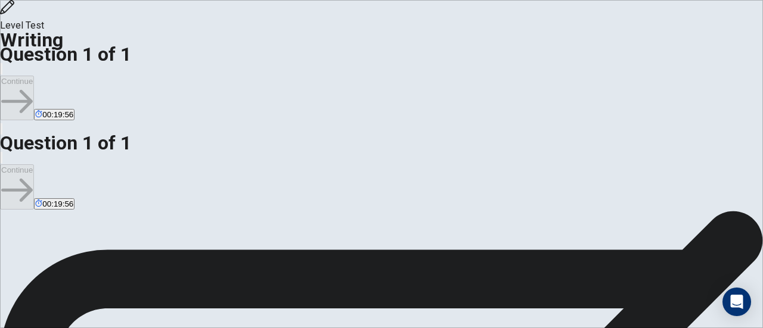
drag, startPoint x: 42, startPoint y: 141, endPoint x: 192, endPoint y: 139, distance: 150.2
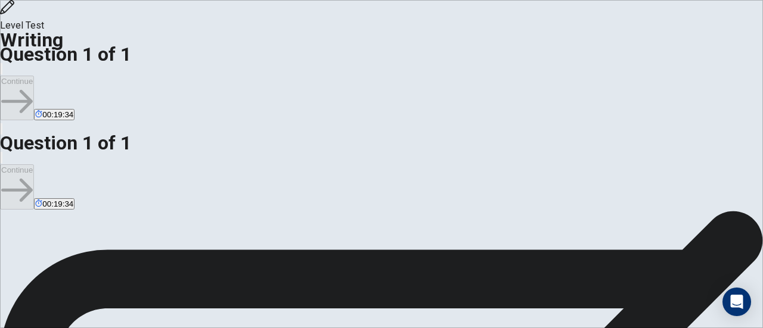
scroll to position [126, 0]
drag, startPoint x: 69, startPoint y: 198, endPoint x: 181, endPoint y: 210, distance: 112.7
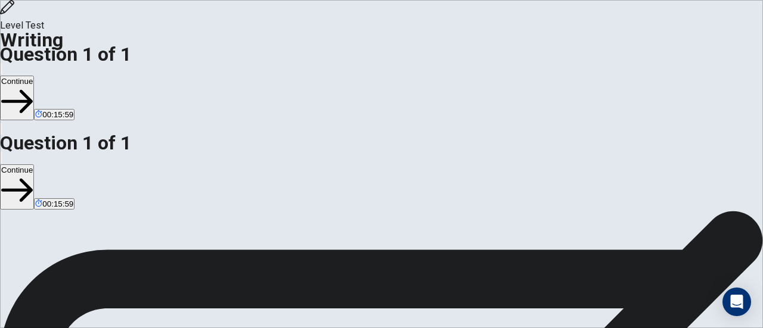
type textarea "**********"
click at [34, 76] on button "Continue" at bounding box center [17, 98] width 34 height 45
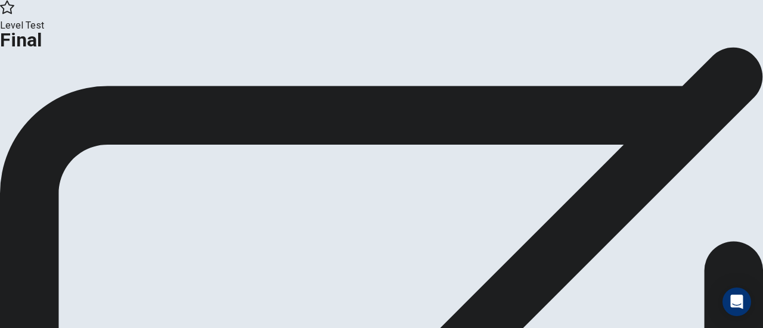
scroll to position [67, 0]
